Goal: Task Accomplishment & Management: Use online tool/utility

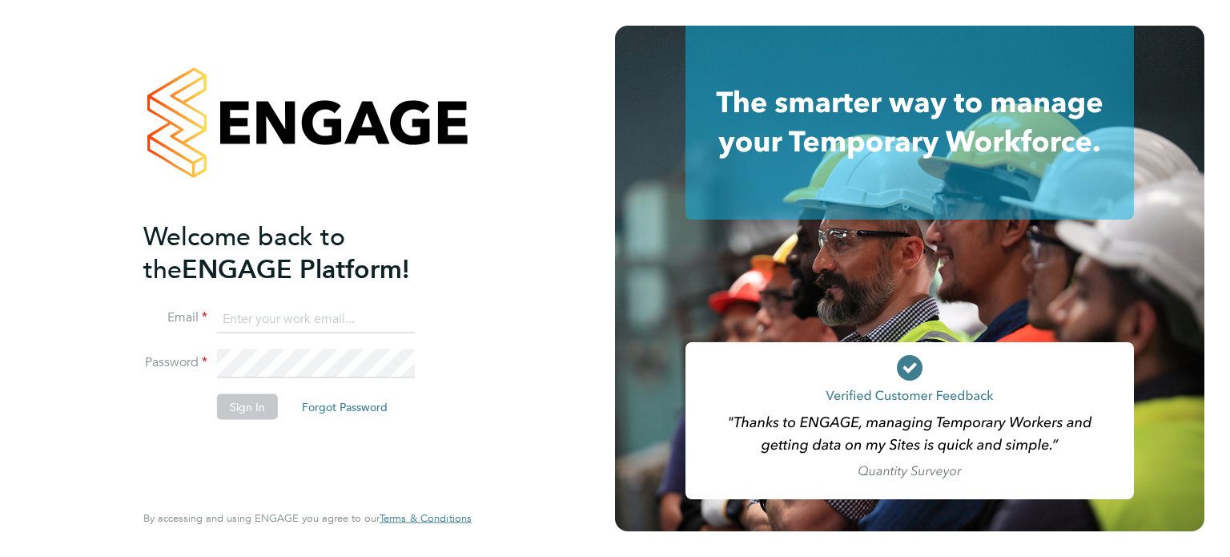
click at [298, 310] on input at bounding box center [316, 318] width 198 height 29
type input "bcarr@spheresolutions.co.uk"
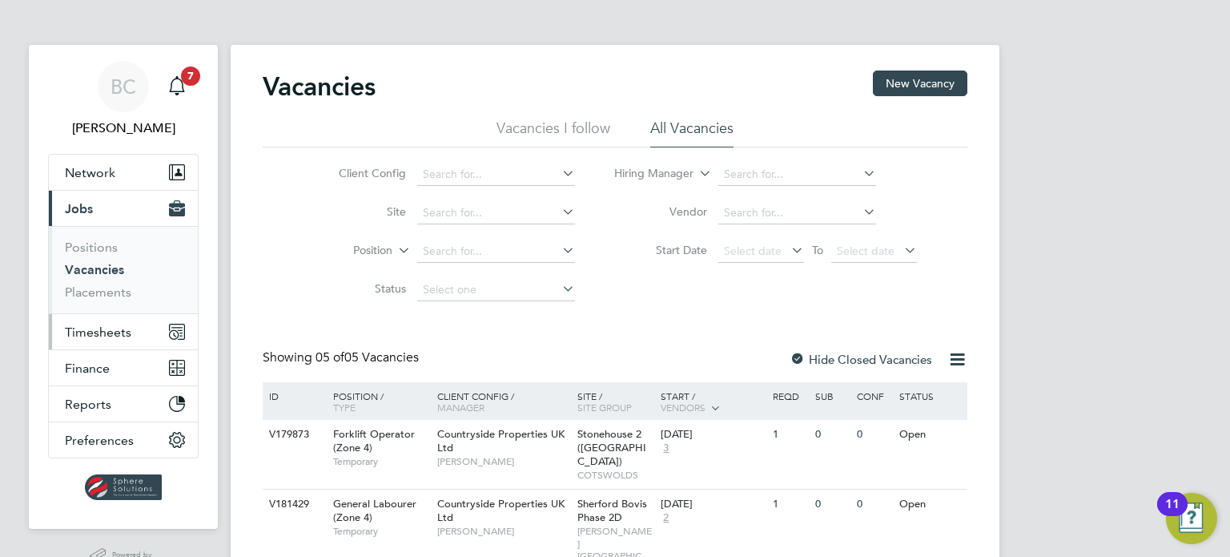
click at [99, 336] on span "Timesheets" at bounding box center [98, 331] width 66 height 15
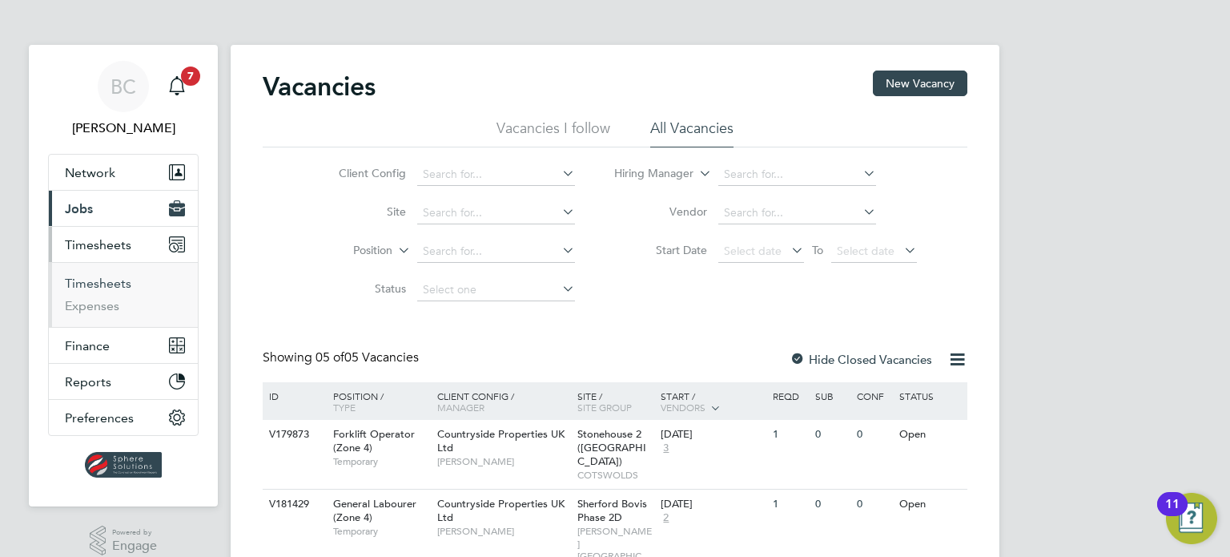
drag, startPoint x: 86, startPoint y: 284, endPoint x: 167, endPoint y: 304, distance: 83.1
click at [86, 284] on link "Timesheets" at bounding box center [98, 283] width 66 height 15
